Goal: Information Seeking & Learning: Learn about a topic

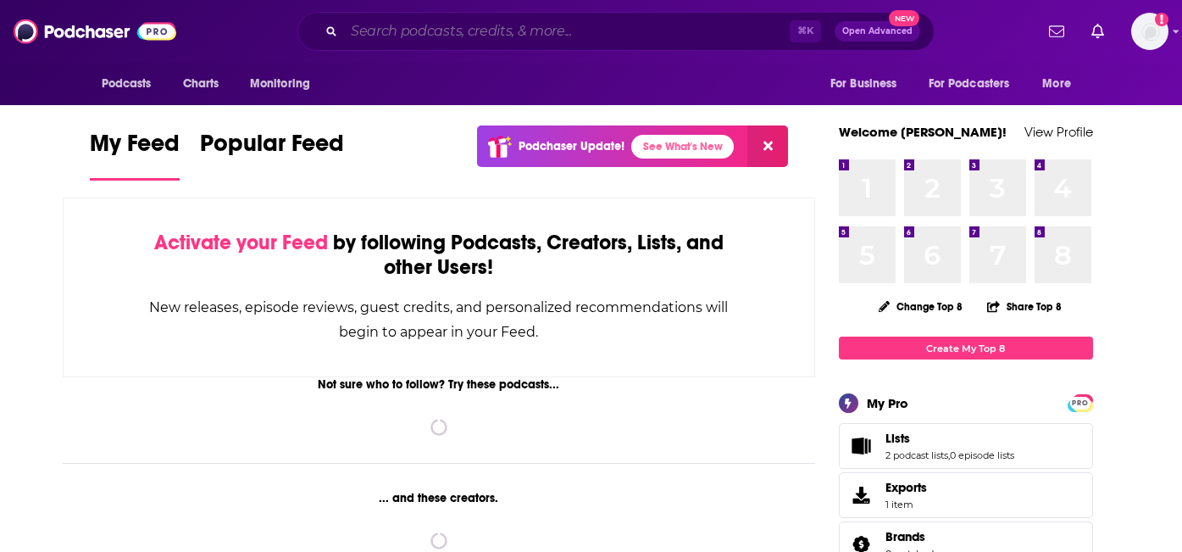
click at [442, 25] on input "Search podcasts, credits, & more..." at bounding box center [567, 31] width 446 height 27
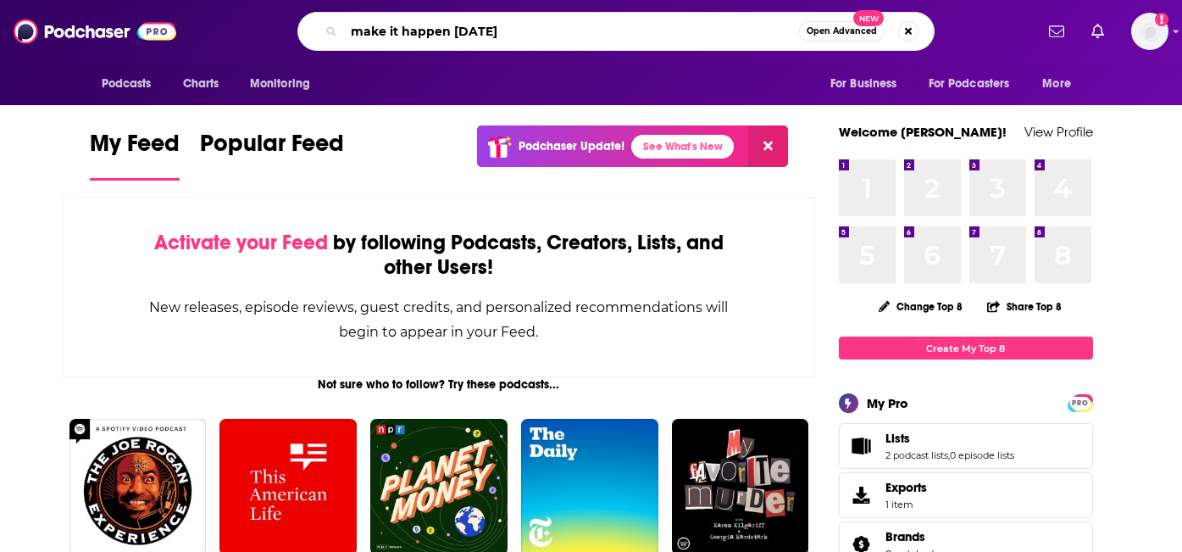
type input "make it happen monday"
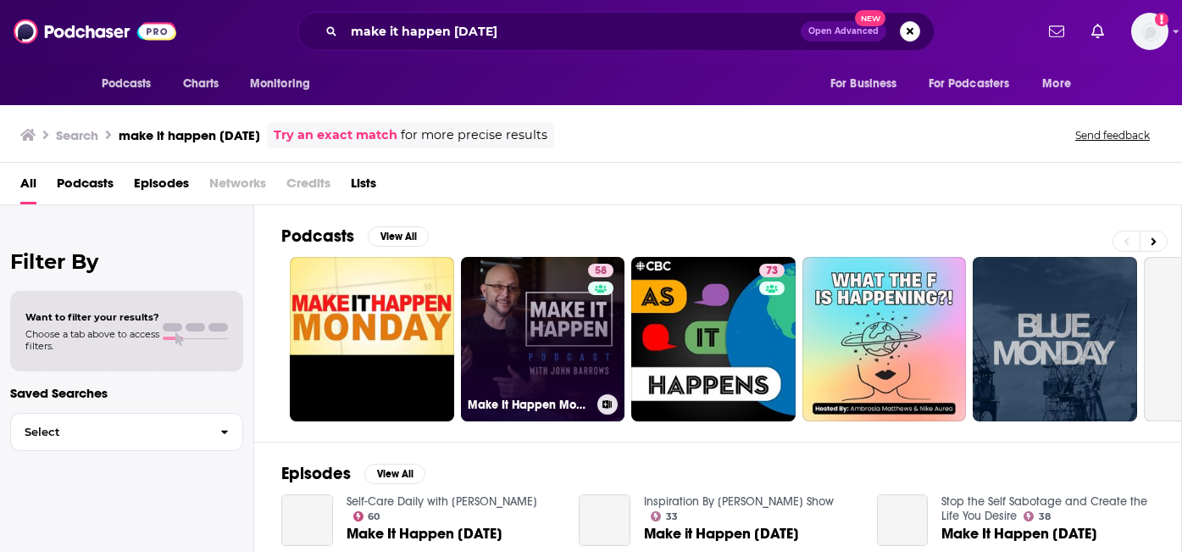
click at [563, 324] on link "58 Make It Happen Mondays - B2B Sales Talk with John Barrows" at bounding box center [543, 339] width 164 height 164
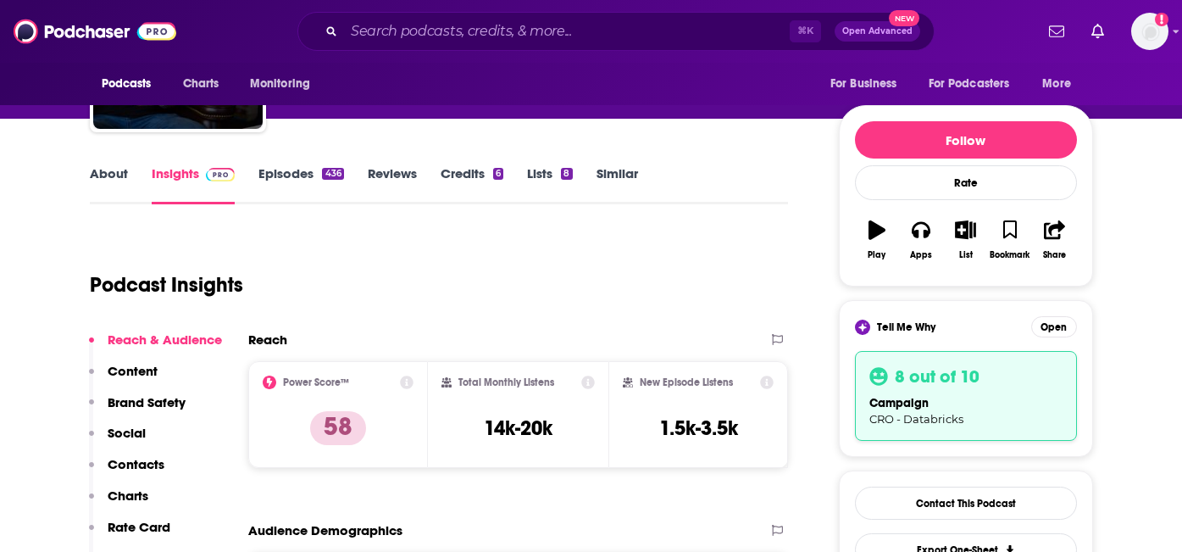
scroll to position [164, 0]
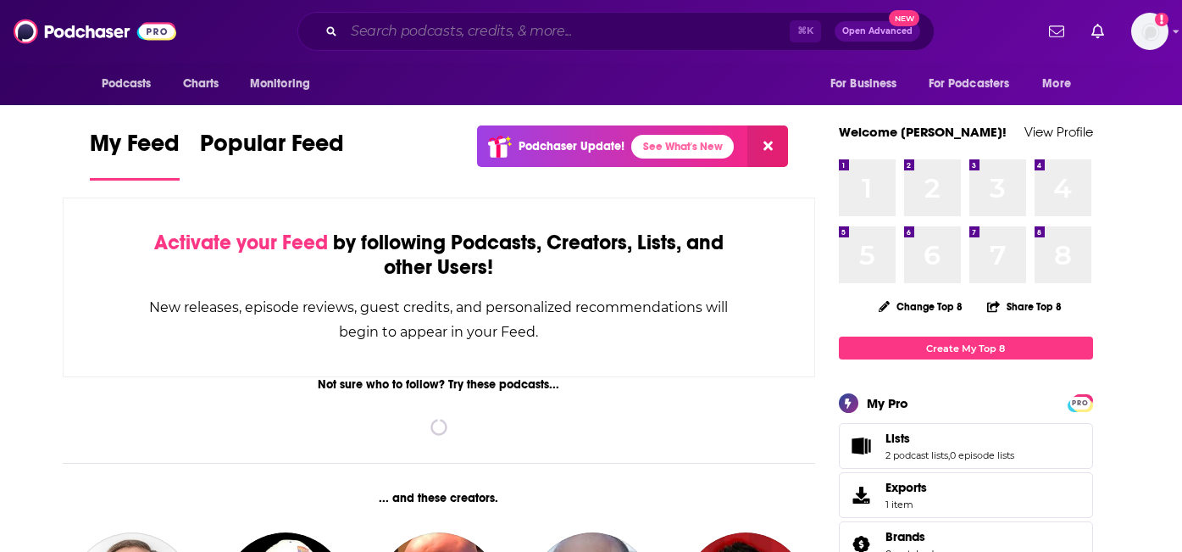
click at [460, 30] on input "Search podcasts, credits, & more..." at bounding box center [567, 31] width 446 height 27
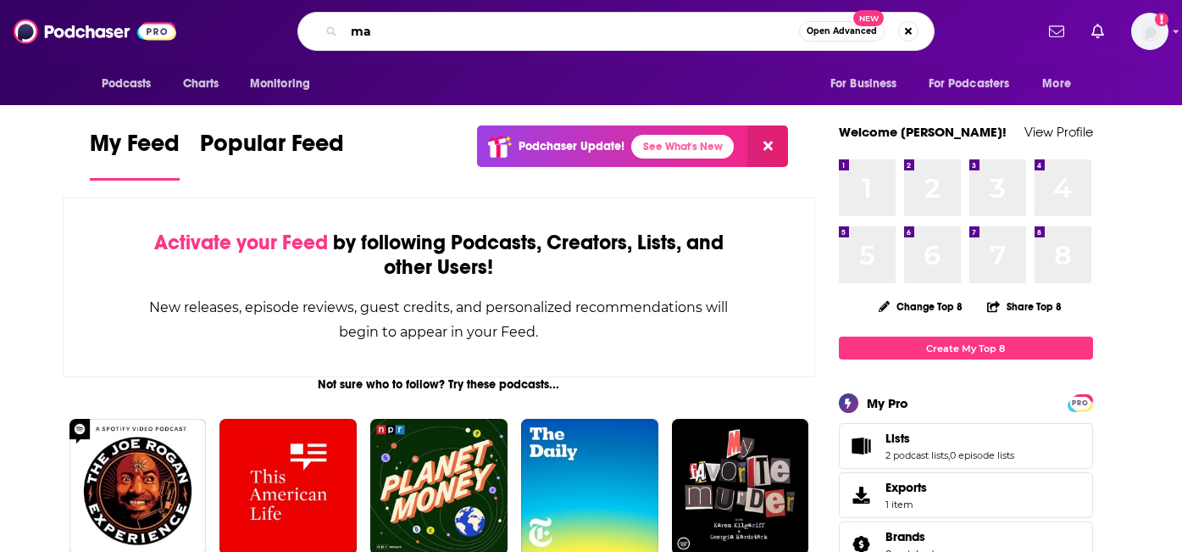
type input "m"
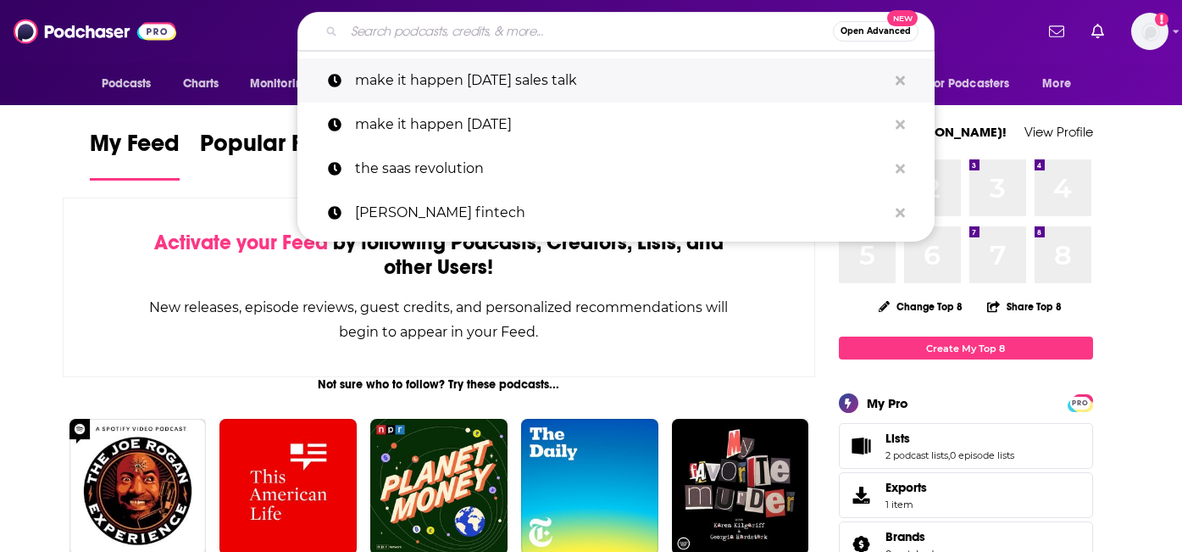
click at [480, 70] on p "make it happen monday sales talk" at bounding box center [621, 80] width 532 height 44
type input "make it happen monday sales talk"
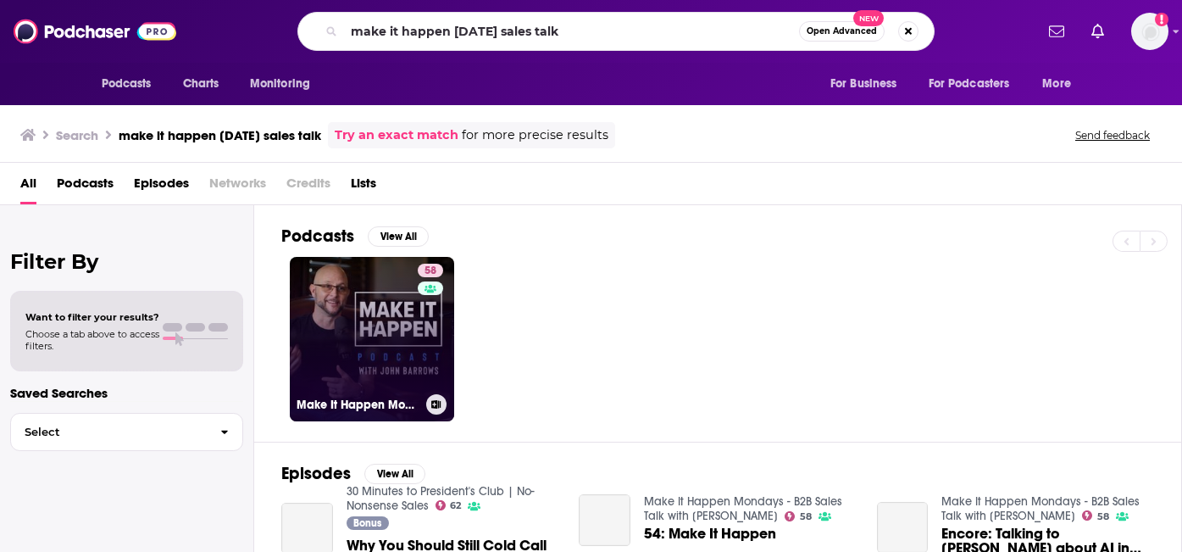
click at [421, 369] on div "58" at bounding box center [433, 328] width 30 height 130
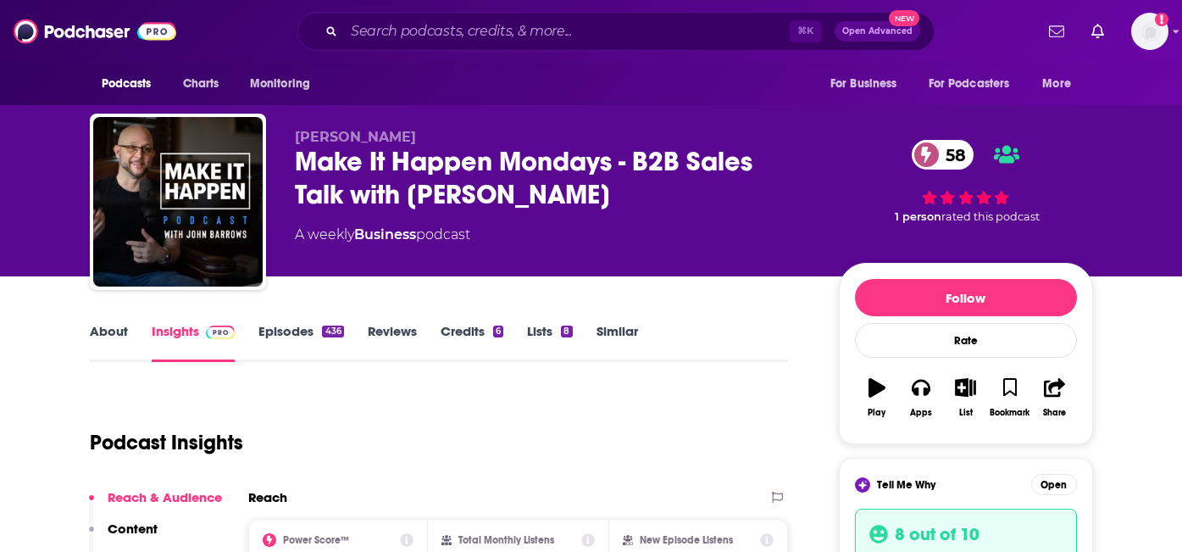
click at [389, 332] on link "Reviews" at bounding box center [392, 342] width 49 height 39
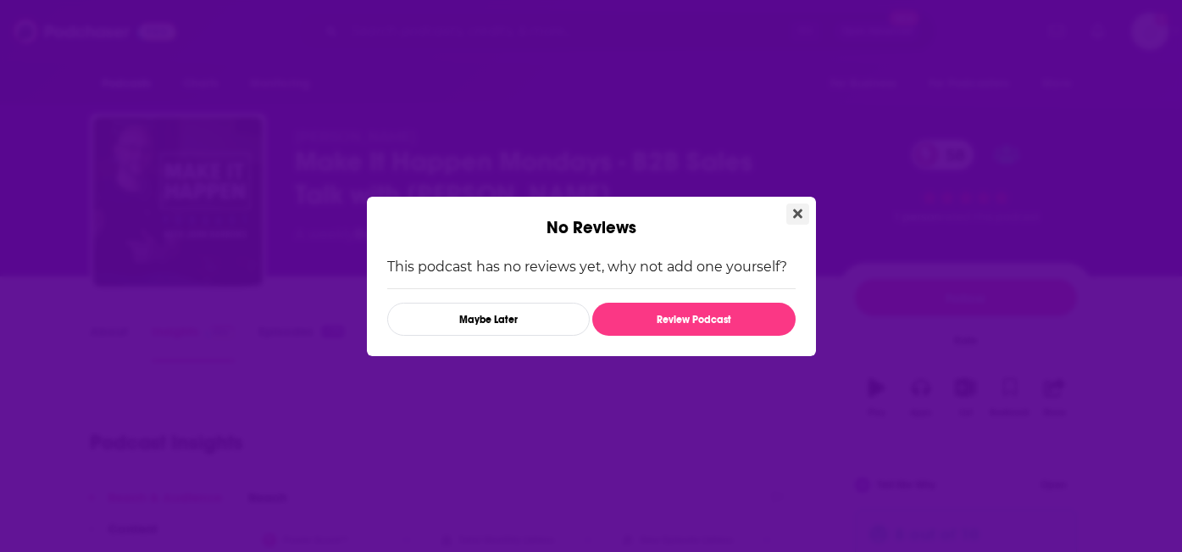
click at [791, 211] on button "Close" at bounding box center [797, 213] width 23 height 21
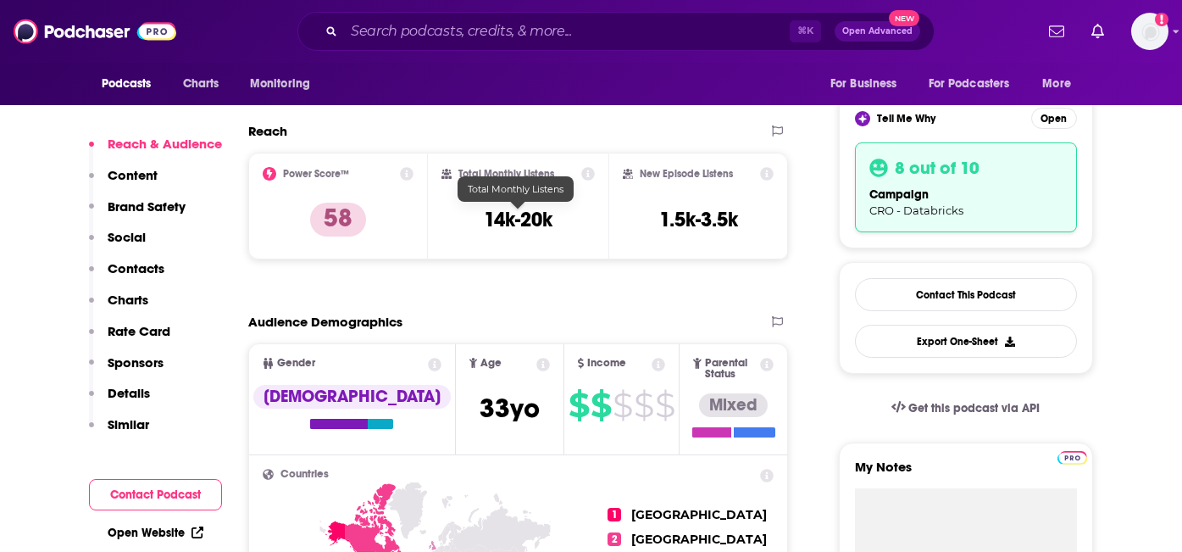
scroll to position [372, 0]
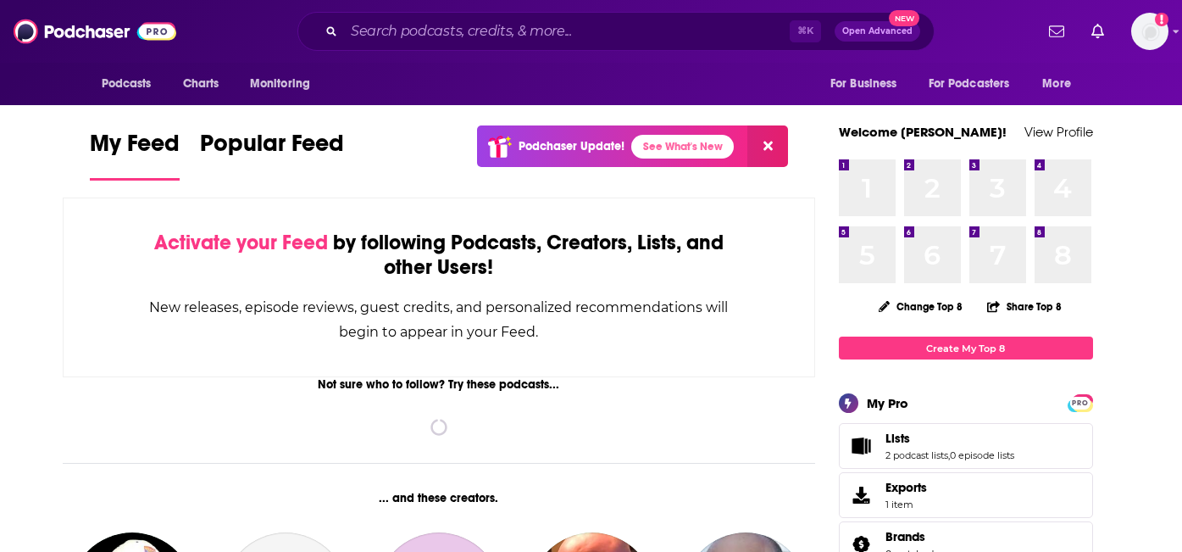
click at [364, 49] on div "⌘ K Open Advanced New" at bounding box center [615, 31] width 637 height 39
click at [367, 36] on input "Search podcasts, credits, & more..." at bounding box center [567, 31] width 446 height 27
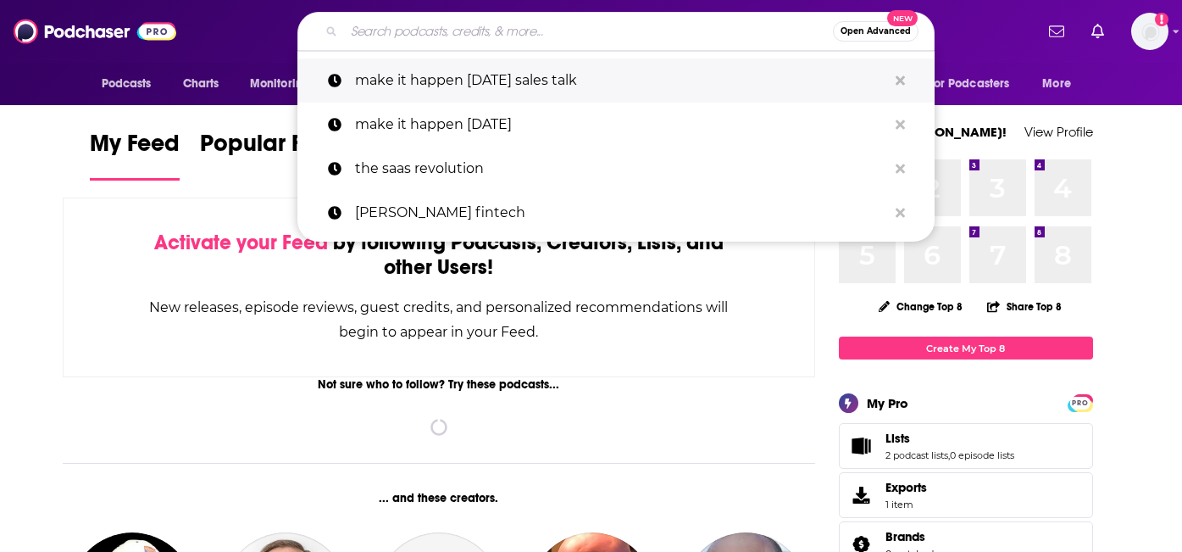
click at [388, 75] on p "make it happen monday sales talk" at bounding box center [621, 80] width 532 height 44
type input "make it happen monday sales talk"
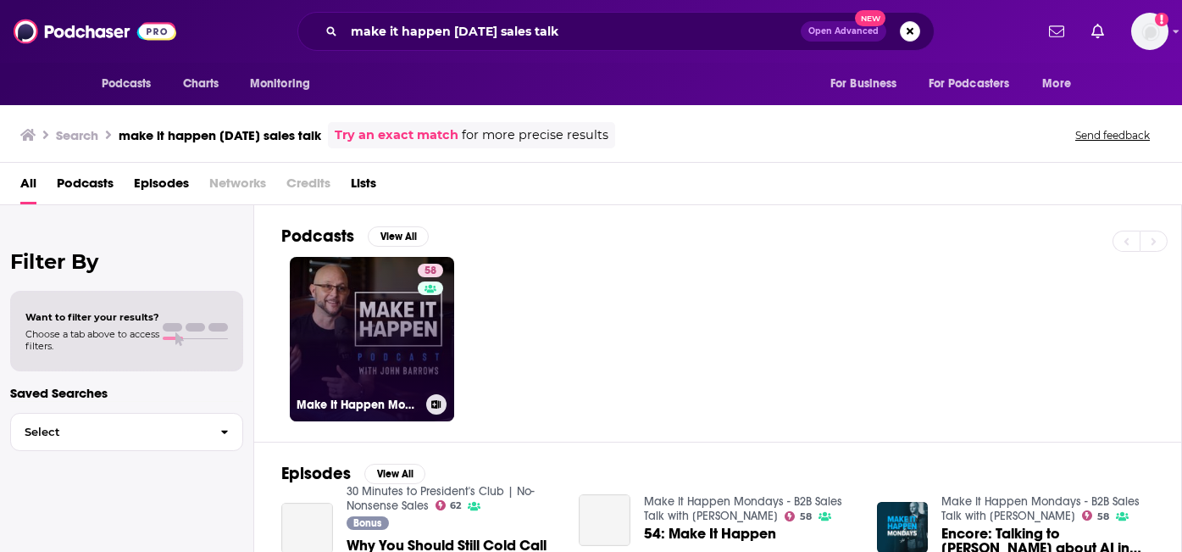
click at [349, 336] on link "58 Make It Happen Mondays - B2B Sales Talk with John Barrows" at bounding box center [372, 339] width 164 height 164
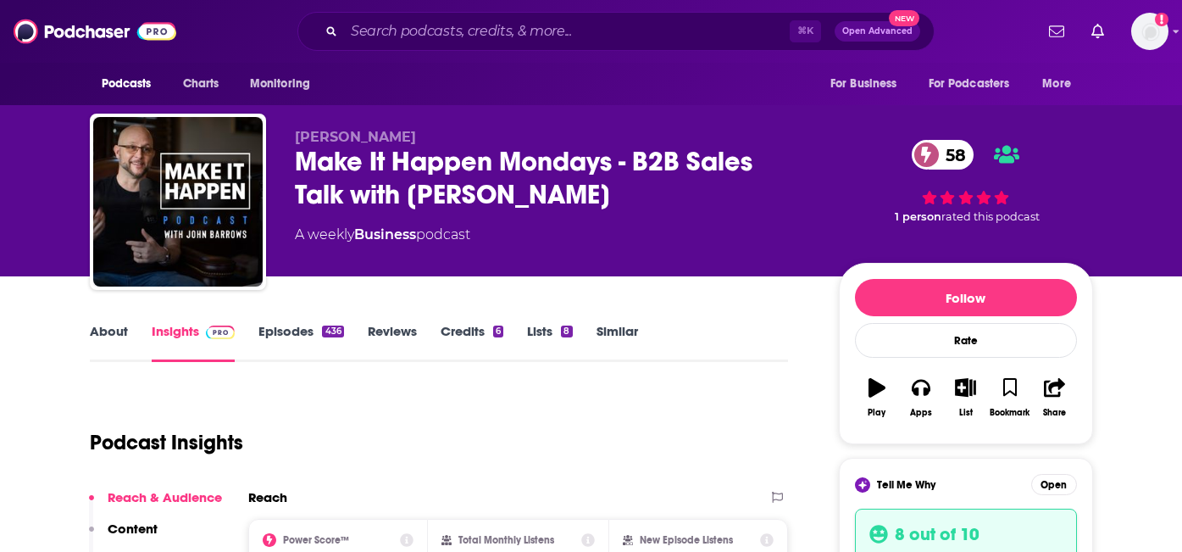
click at [115, 330] on link "About" at bounding box center [109, 342] width 38 height 39
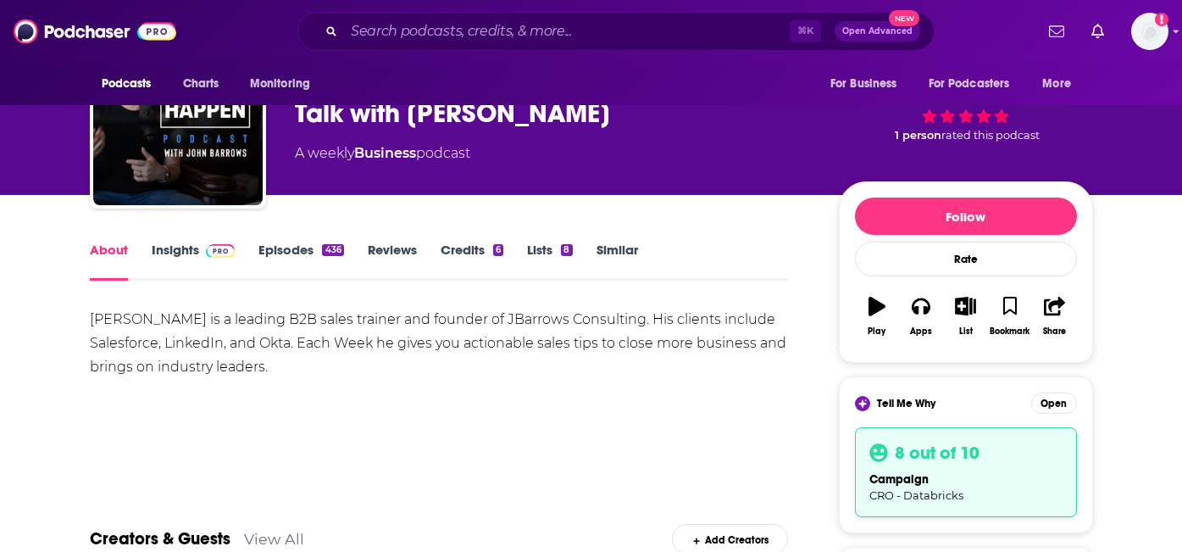
scroll to position [167, 0]
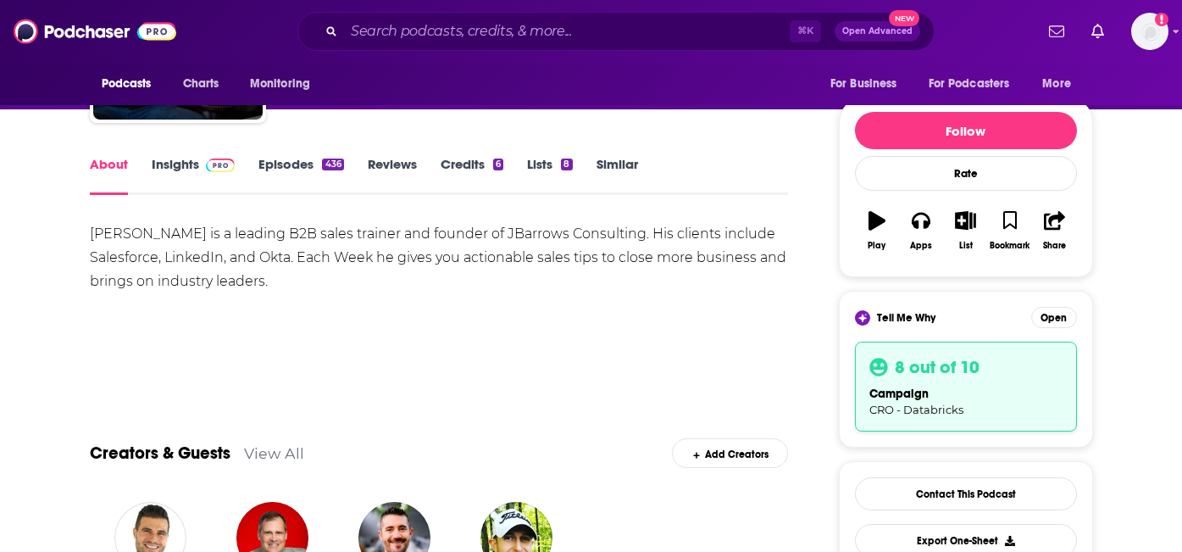
click at [575, 239] on div "John Barrows is a leading B2B sales trainer and founder of JBarrows Consulting.…" at bounding box center [439, 257] width 699 height 71
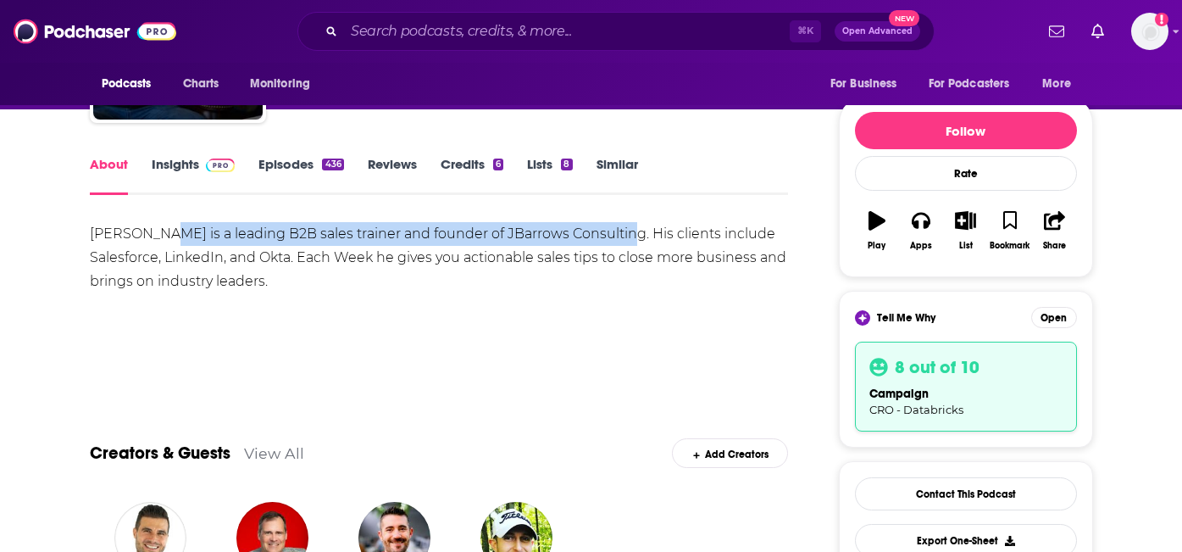
drag, startPoint x: 619, startPoint y: 236, endPoint x: 159, endPoint y: 241, distance: 460.0
click at [159, 241] on div "John Barrows is a leading B2B sales trainer and founder of JBarrows Consulting.…" at bounding box center [439, 257] width 699 height 71
copy div "ws is a leading B2B sales trainer and founder of JBarrows Consulting"
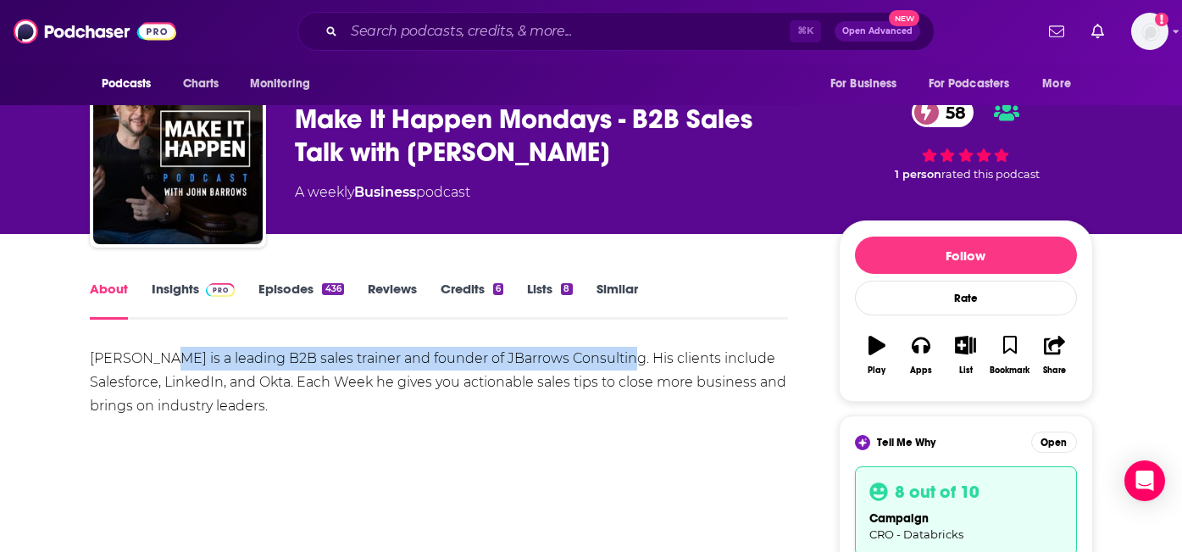
scroll to position [0, 0]
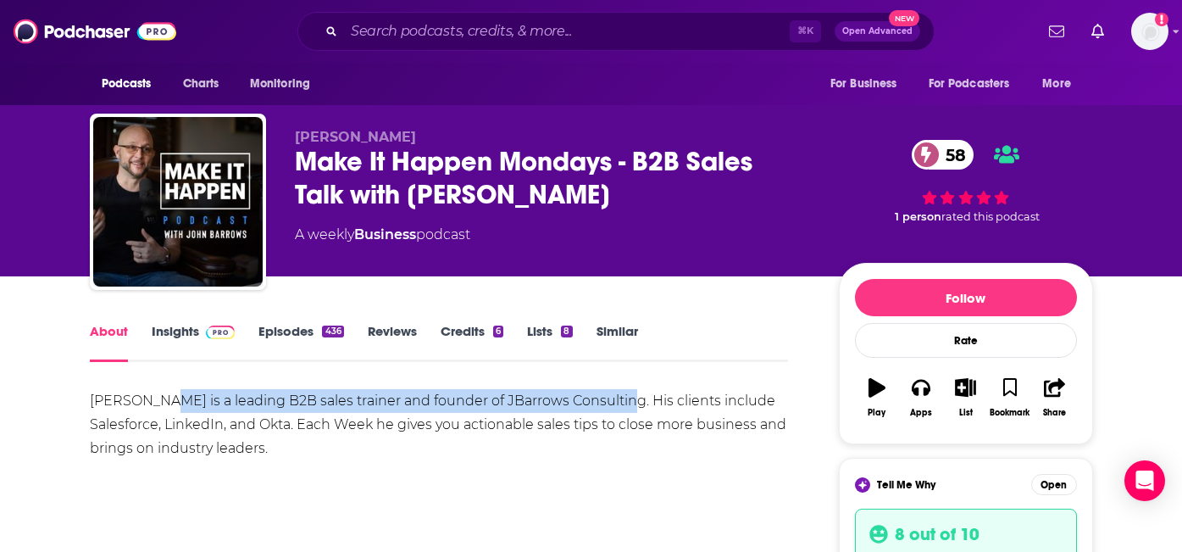
click at [177, 328] on link "Insights" at bounding box center [194, 342] width 84 height 39
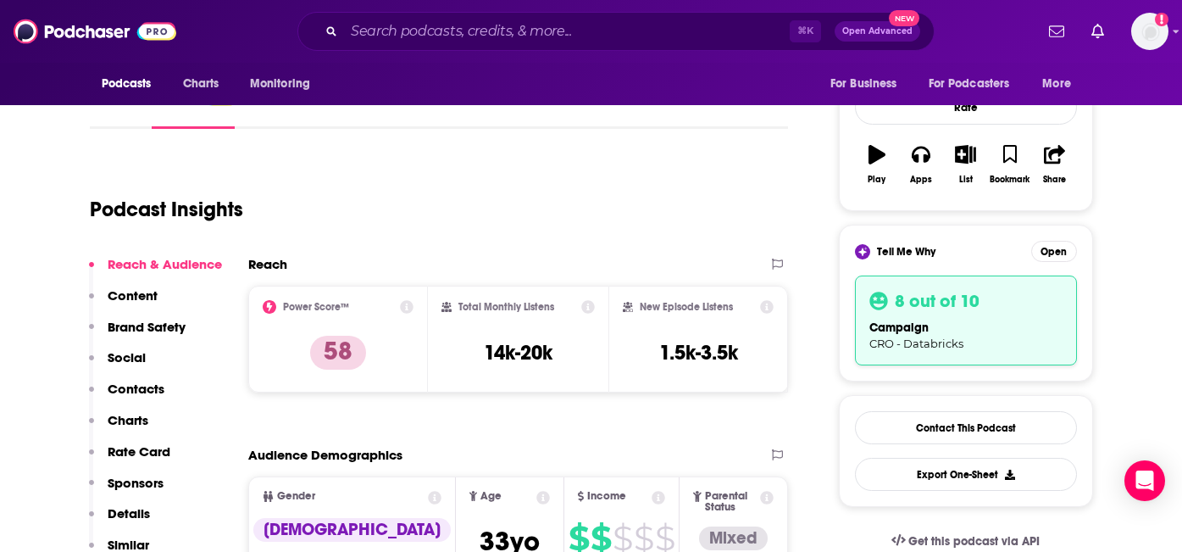
scroll to position [232, 0]
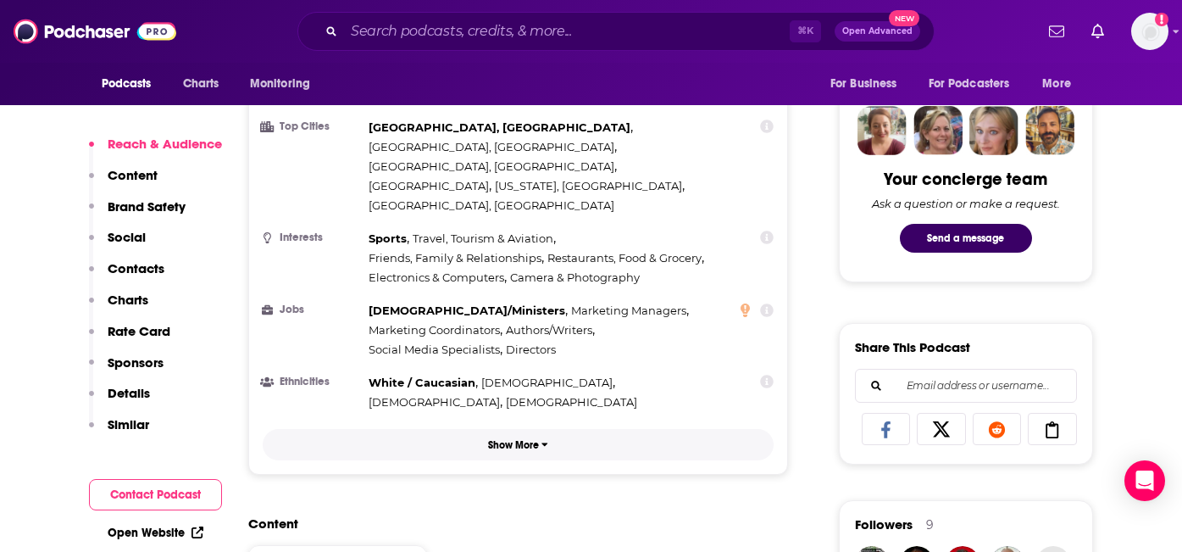
click at [531, 439] on p "Show More" at bounding box center [513, 445] width 51 height 12
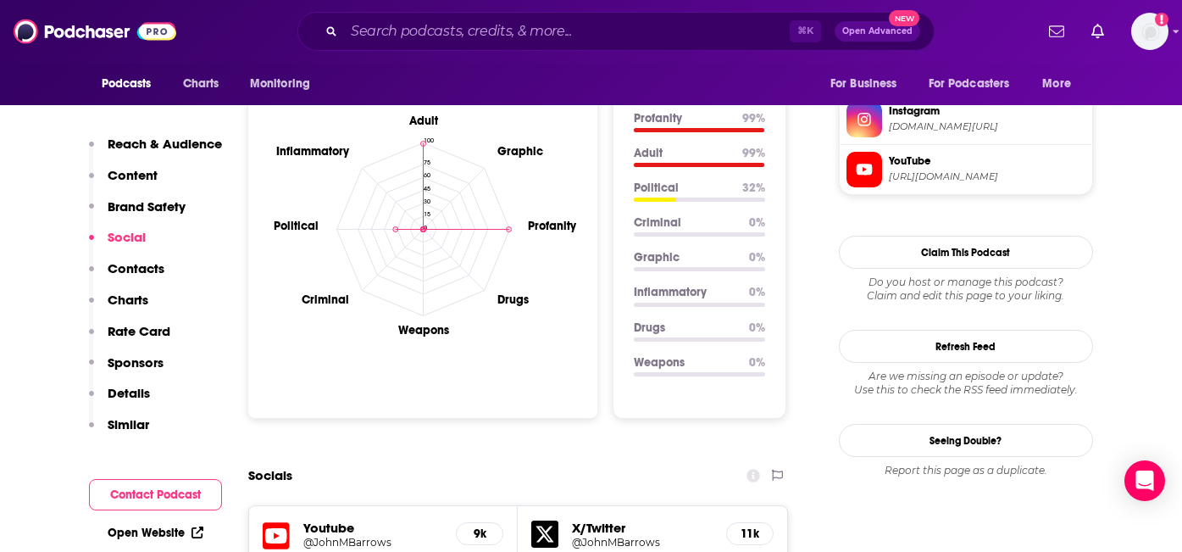
scroll to position [2083, 0]
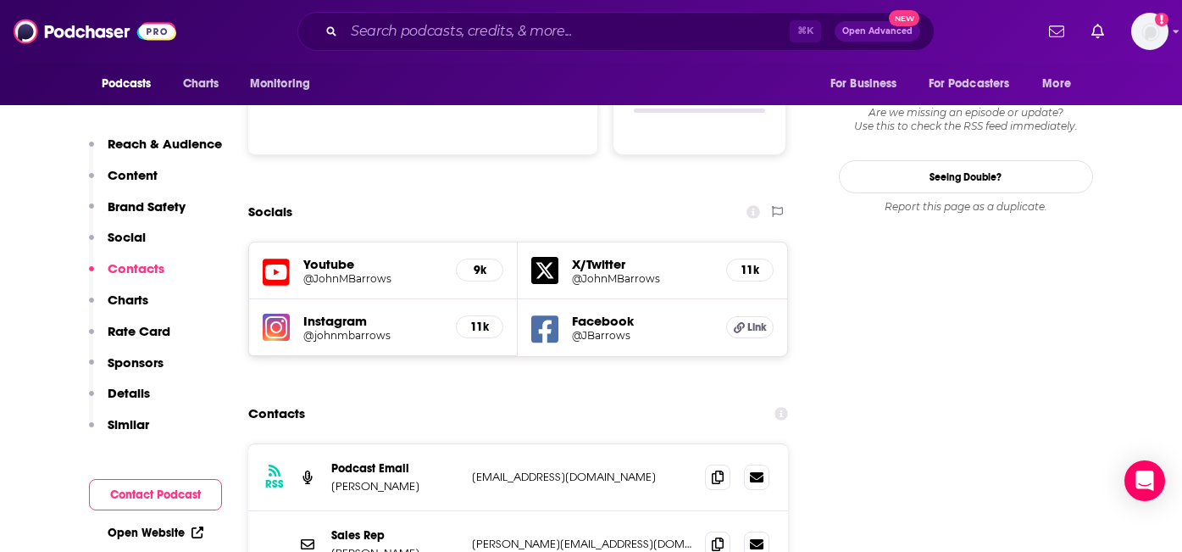
click at [622, 256] on h5 "X/Twitter" at bounding box center [642, 264] width 141 height 16
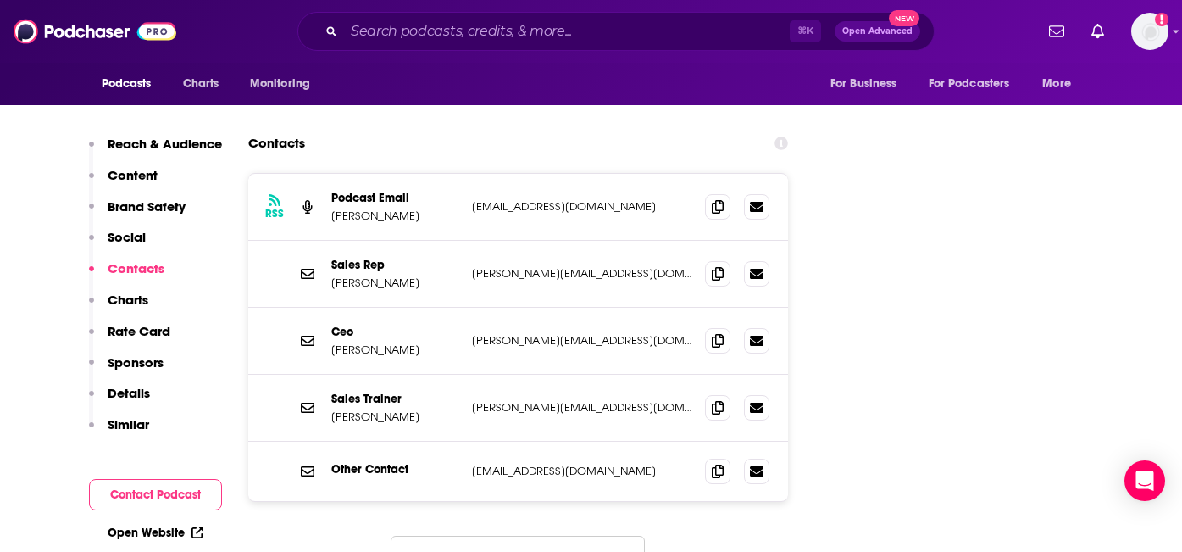
scroll to position [2602, 0]
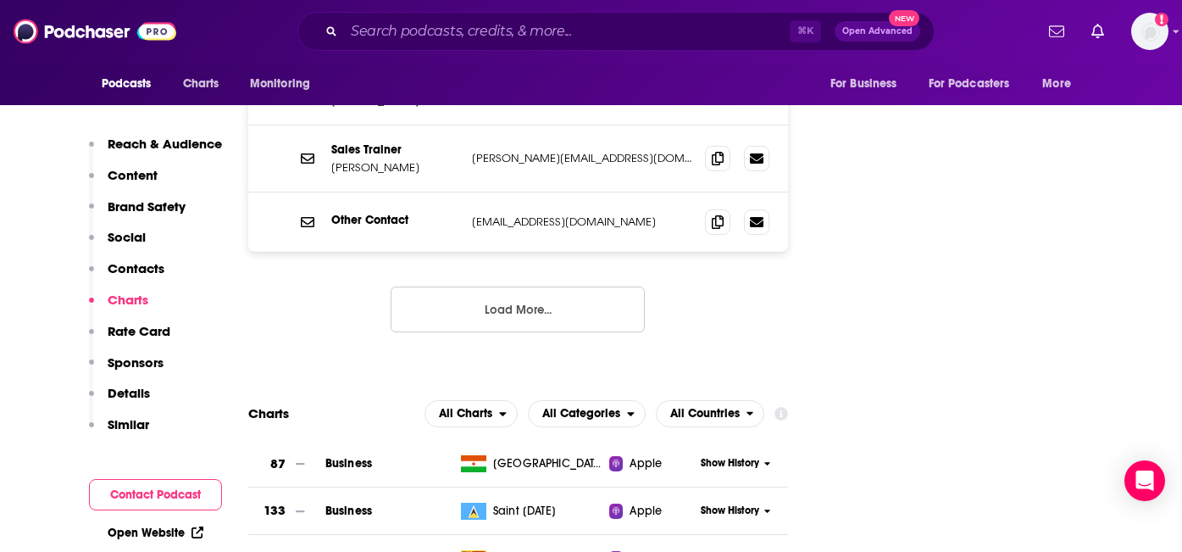
click at [593, 286] on button "Load More..." at bounding box center [518, 309] width 254 height 46
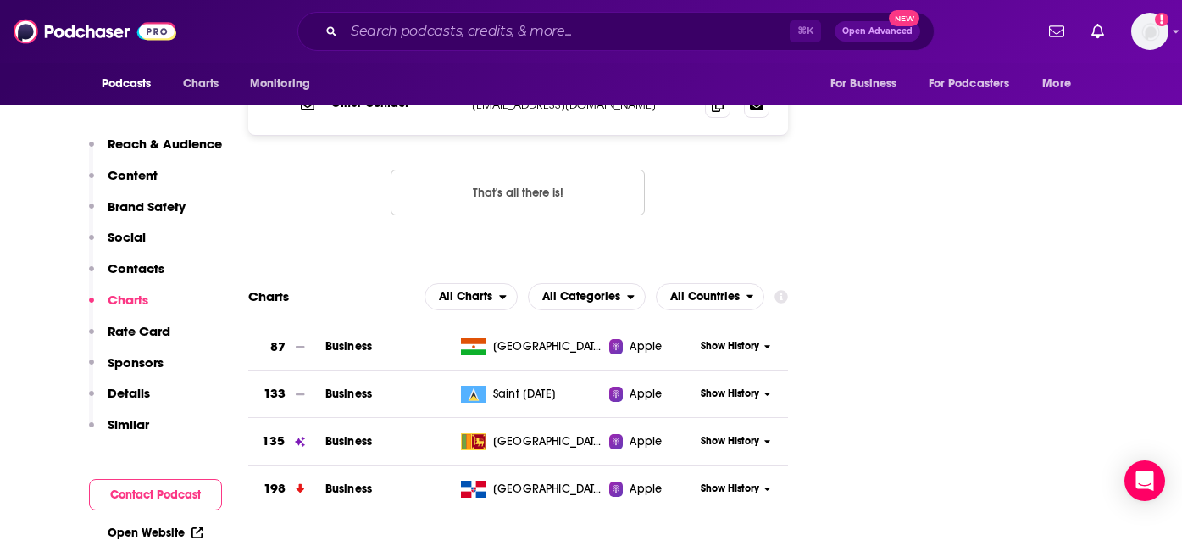
scroll to position [2794, 0]
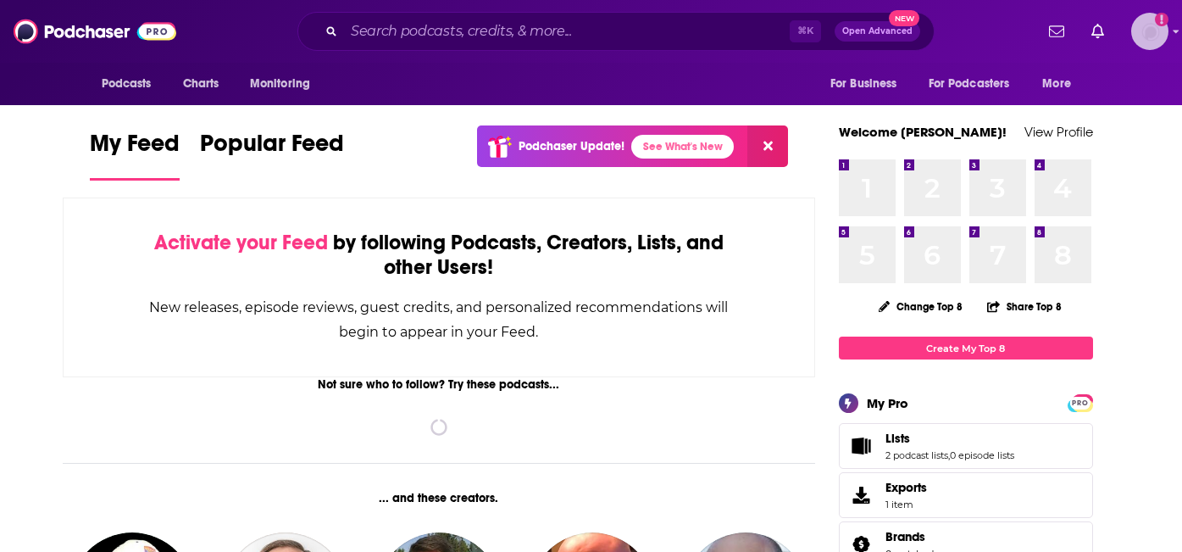
click at [1153, 30] on img "Logged in as PresleyM" at bounding box center [1149, 31] width 37 height 37
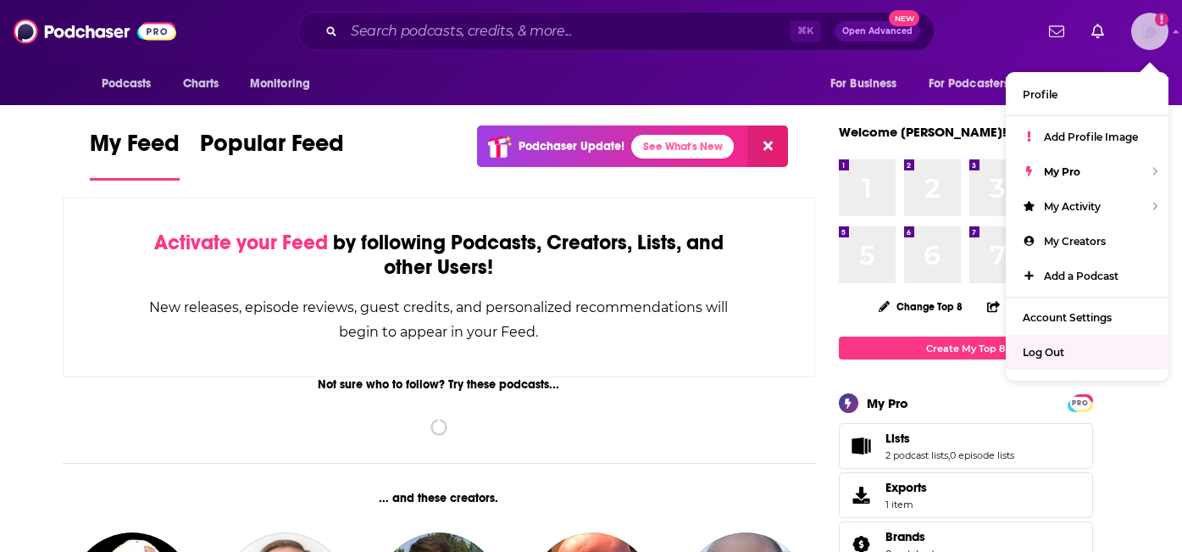
click at [1066, 341] on div "Log Out" at bounding box center [1087, 352] width 163 height 35
